Goal: Information Seeking & Learning: Compare options

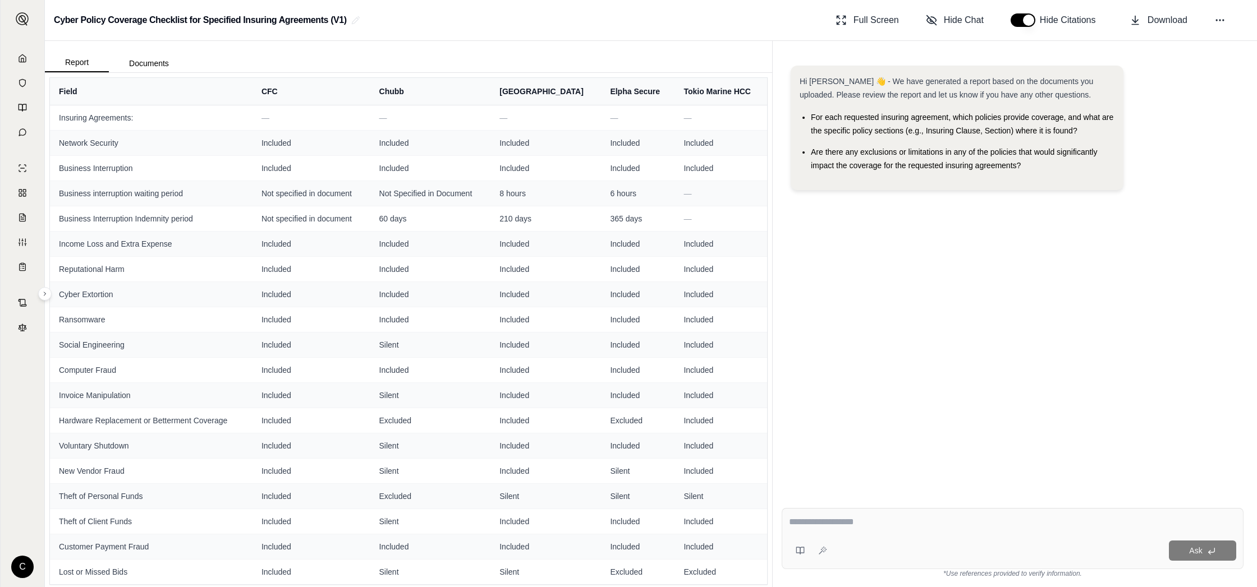
click at [891, 525] on textarea at bounding box center [1012, 522] width 447 height 13
type textarea "**********"
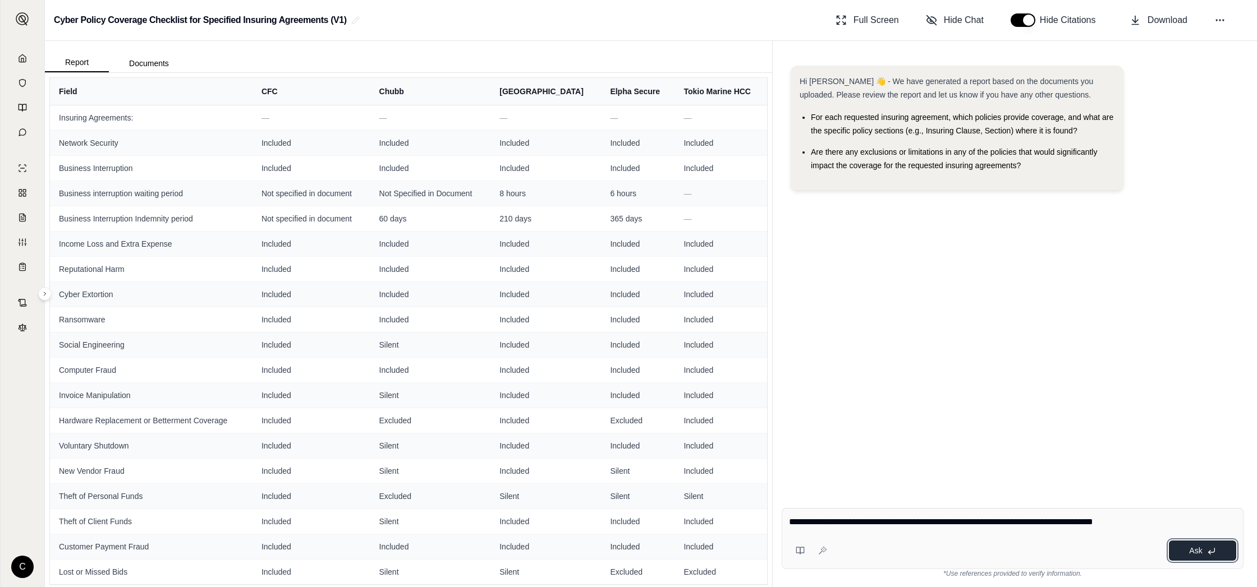
click at [1189, 551] on span "Ask" at bounding box center [1195, 550] width 13 height 9
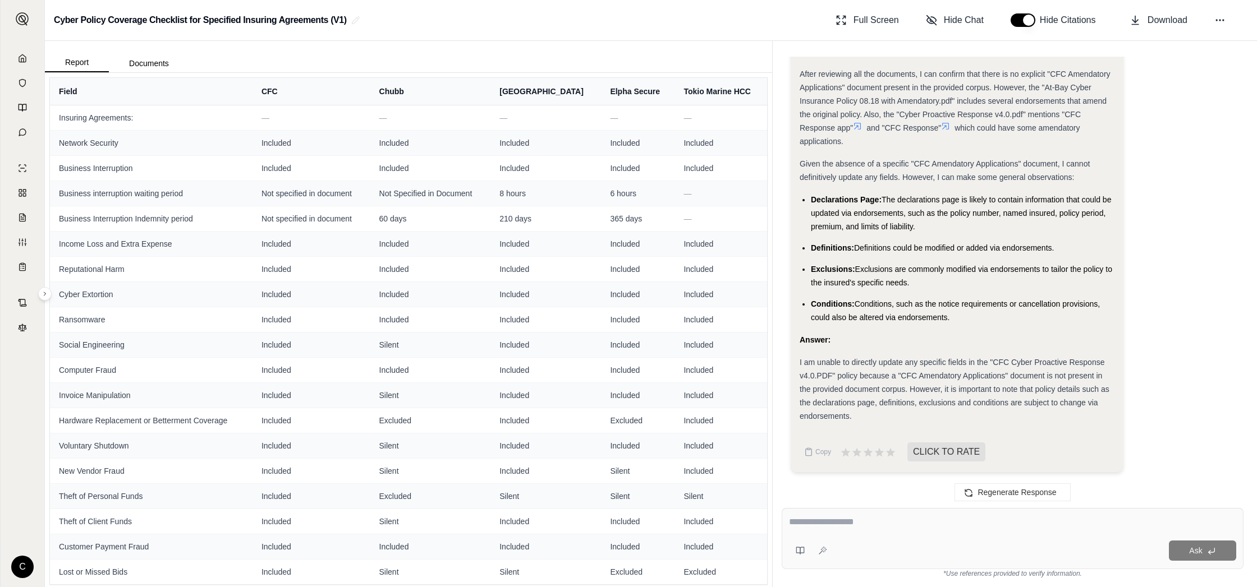
scroll to position [2, 0]
click at [876, 456] on icon at bounding box center [879, 453] width 12 height 12
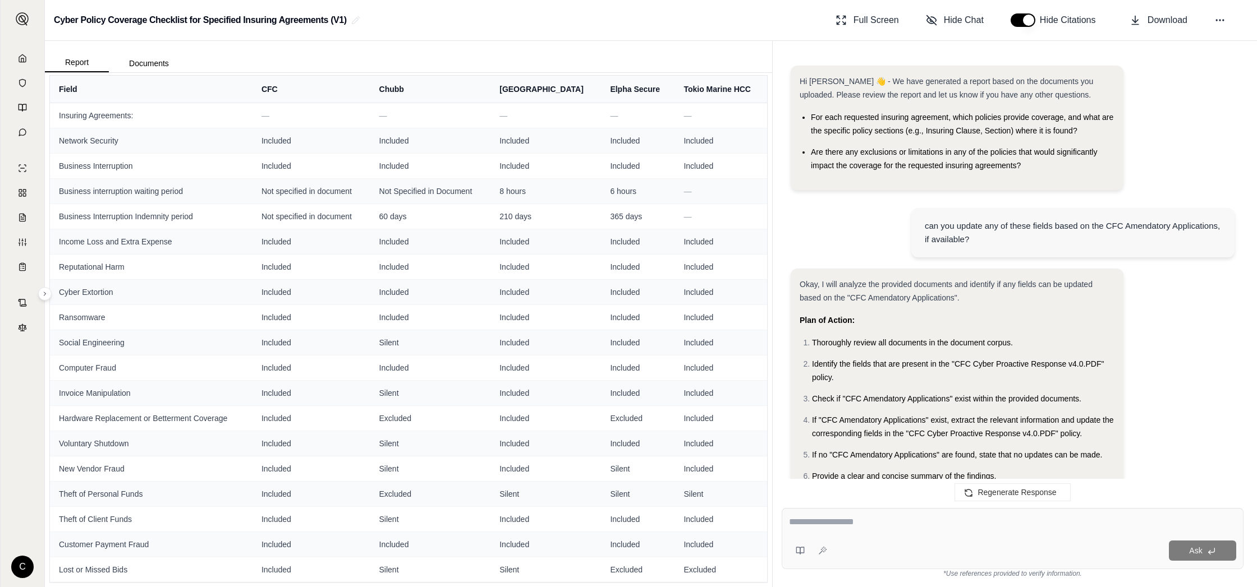
scroll to position [0, 0]
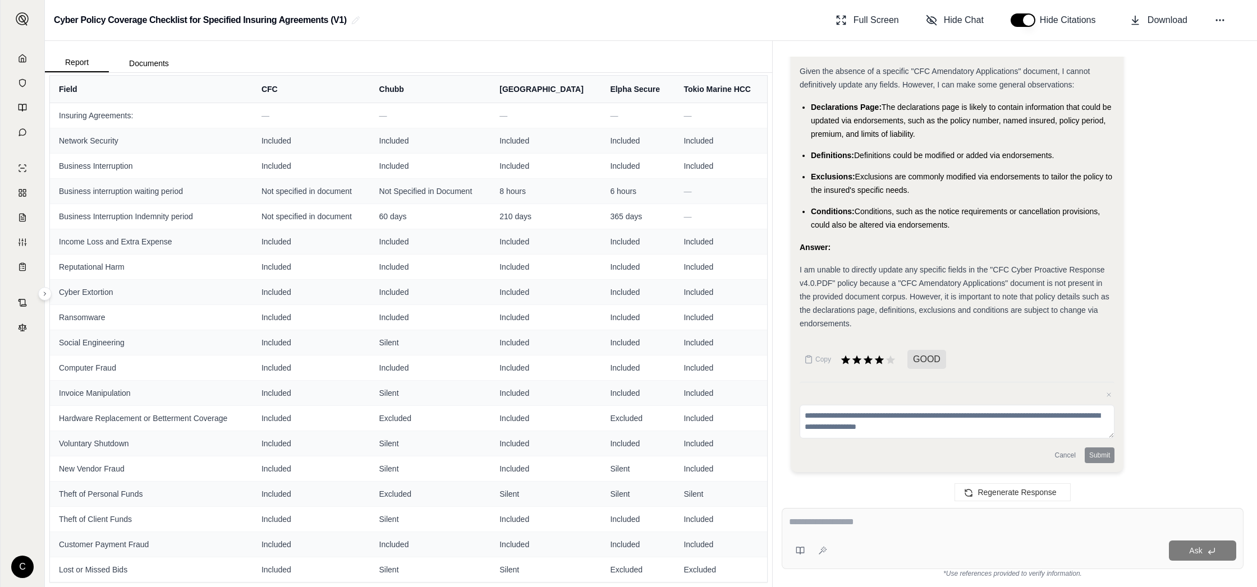
click at [836, 527] on textarea at bounding box center [1012, 522] width 447 height 13
type textarea "**********"
click at [1213, 552] on icon at bounding box center [1211, 551] width 9 height 9
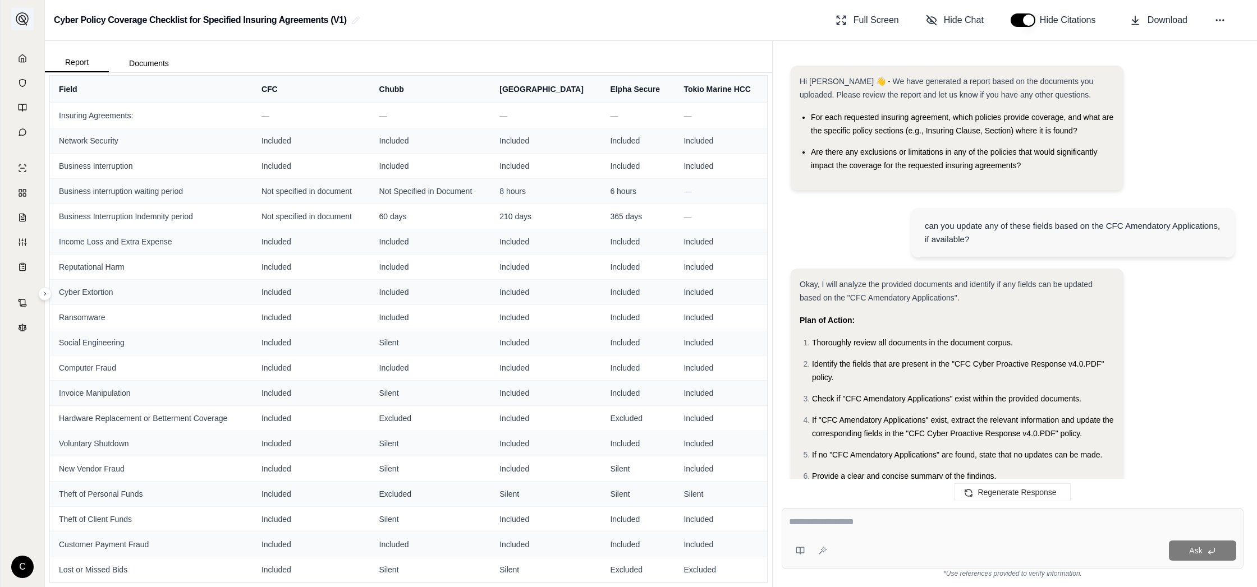
click at [19, 18] on img at bounding box center [22, 18] width 13 height 13
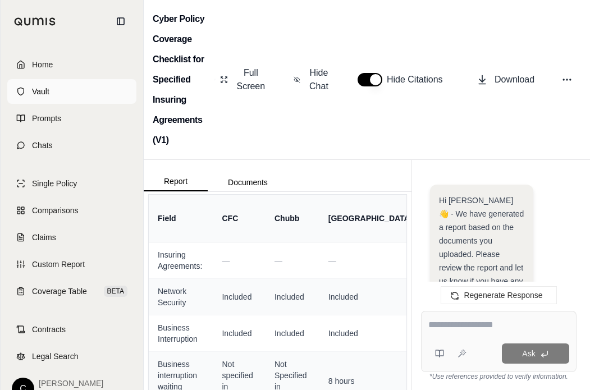
click at [33, 93] on span "Vault" at bounding box center [40, 91] width 17 height 11
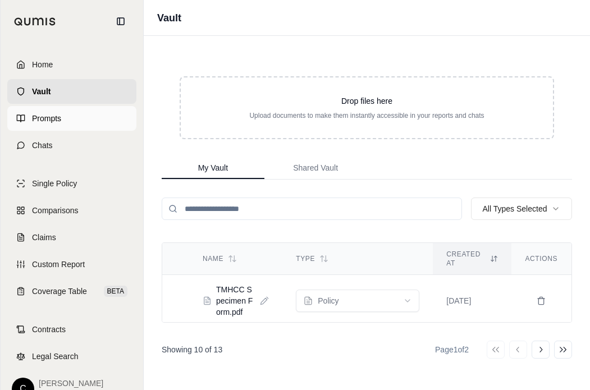
click at [33, 126] on link "Prompts" at bounding box center [71, 118] width 129 height 25
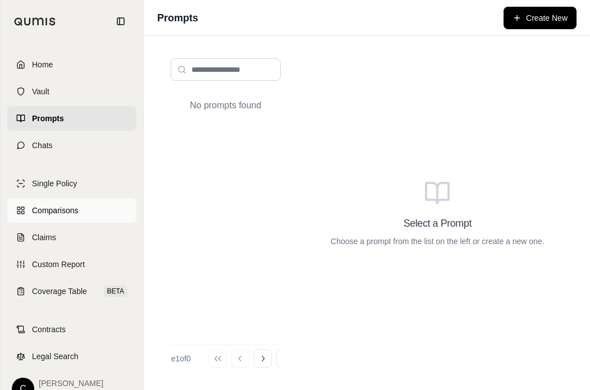
click at [52, 206] on span "Comparisons" at bounding box center [55, 210] width 46 height 11
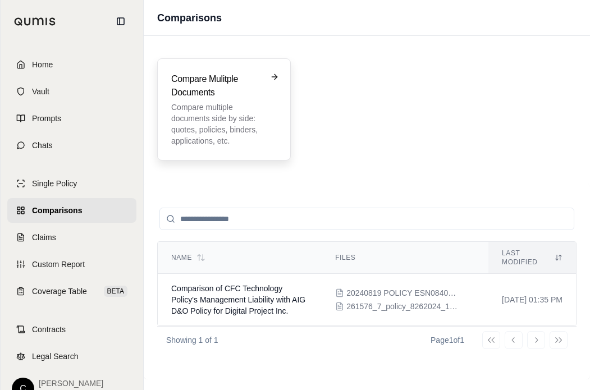
click at [223, 81] on h3 "Compare Mulitple Documents" at bounding box center [216, 85] width 90 height 27
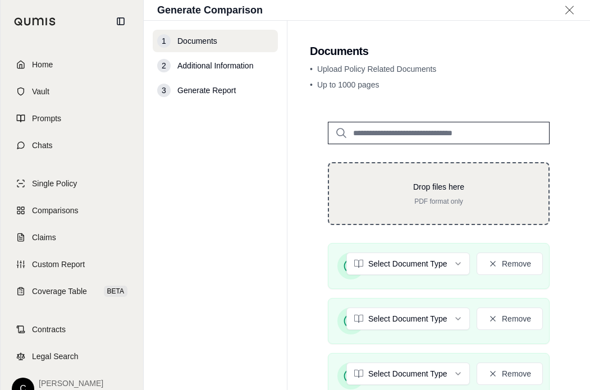
scroll to position [280, 0]
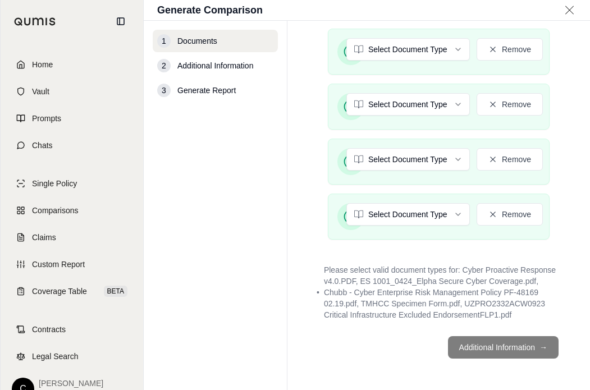
click at [479, 349] on footer "Additional Information →" at bounding box center [438, 347] width 257 height 40
click at [457, 201] on html "Home Vault Prompts Chats Single Policy Comparisons Claims Custom Report Coverag…" at bounding box center [295, 195] width 590 height 390
click at [256, 251] on html "Home Vault Prompts Chats Single Policy Comparisons Claims Custom Report Coverag…" at bounding box center [295, 195] width 590 height 390
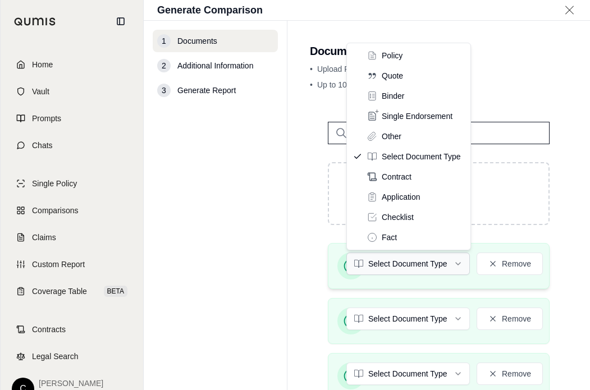
click at [396, 266] on html "Home Vault Prompts Chats Single Policy Comparisons Claims Custom Report Coverag…" at bounding box center [295, 195] width 590 height 390
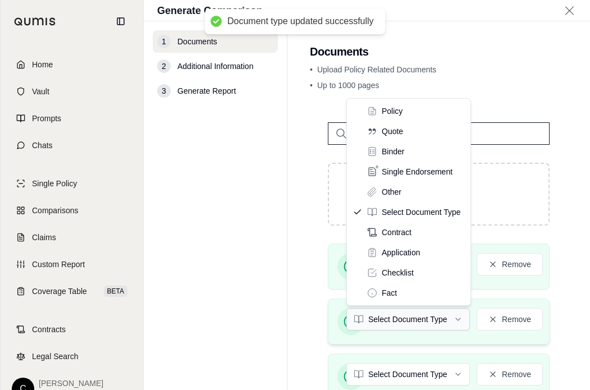
click at [407, 318] on html "Document type updated successfully Home Vault Prompts Chats Single Policy Compa…" at bounding box center [295, 195] width 590 height 390
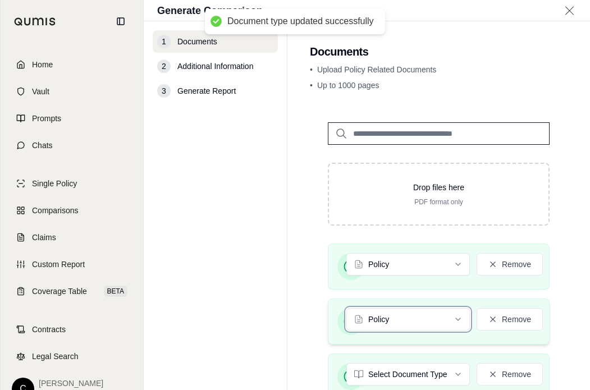
scroll to position [259, 0]
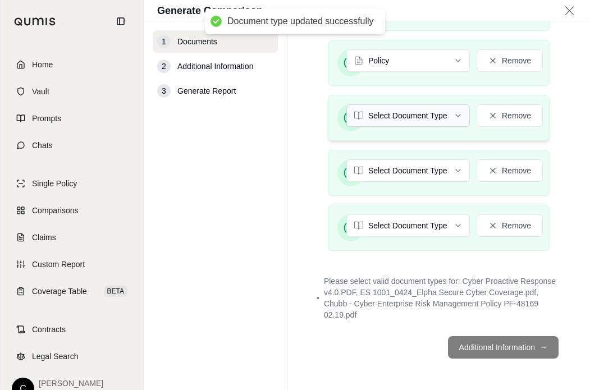
click at [379, 116] on html "Document type updated successfully Home Vault Prompts Chats Single Policy Compa…" at bounding box center [295, 195] width 590 height 390
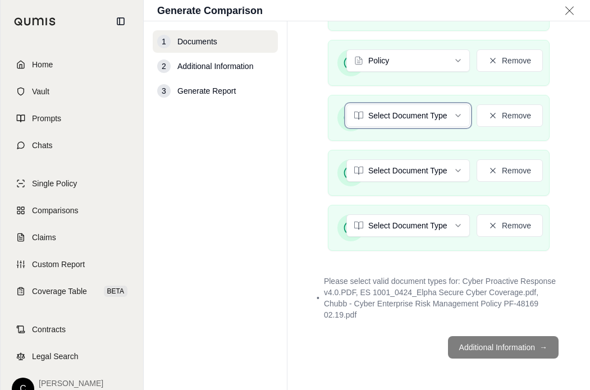
scroll to position [248, 0]
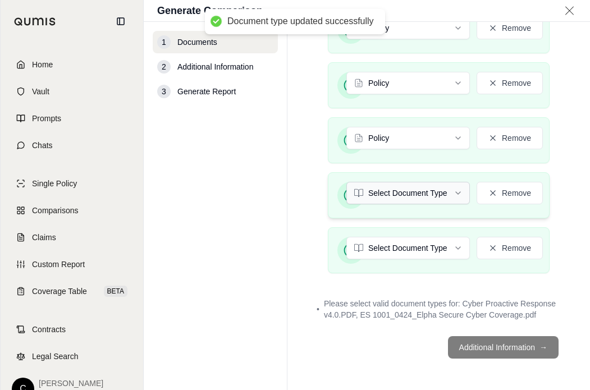
click at [390, 187] on html "Document type updated successfully Home Vault Prompts Chats Single Policy Compa…" at bounding box center [295, 195] width 590 height 390
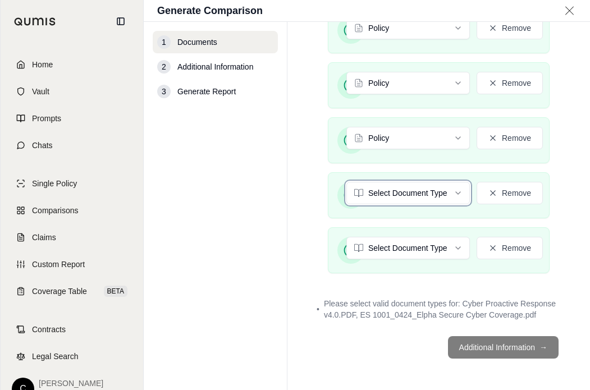
scroll to position [237, 0]
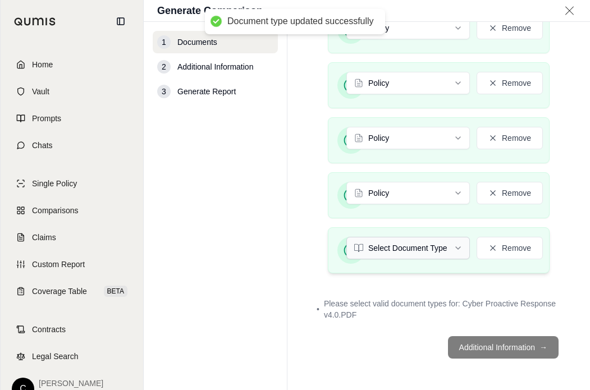
click at [387, 253] on html "Document type updated successfully Home Vault Prompts Chats Single Policy Compa…" at bounding box center [295, 195] width 590 height 390
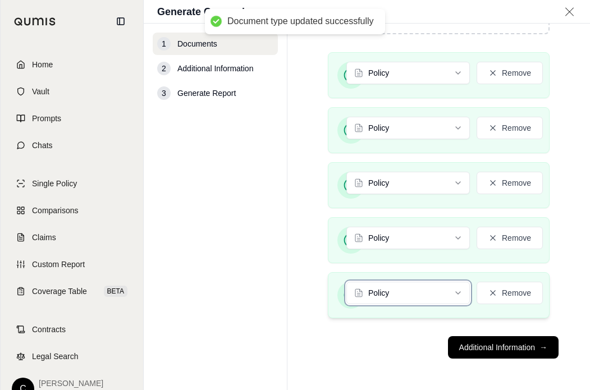
scroll to position [194, 0]
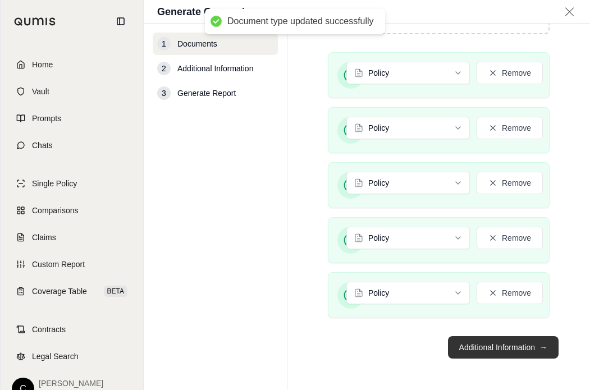
click at [493, 342] on button "Additional Information →" at bounding box center [503, 347] width 111 height 22
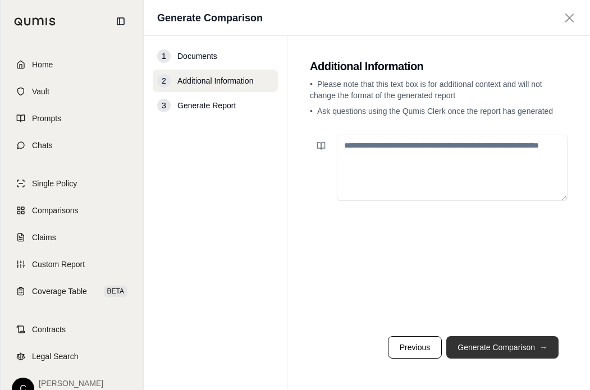
click at [507, 345] on button "Generate Comparison →" at bounding box center [502, 347] width 112 height 22
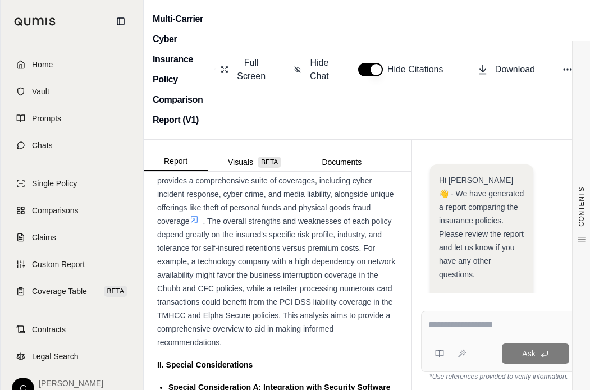
scroll to position [2981, 0]
